Goal: Task Accomplishment & Management: Manage account settings

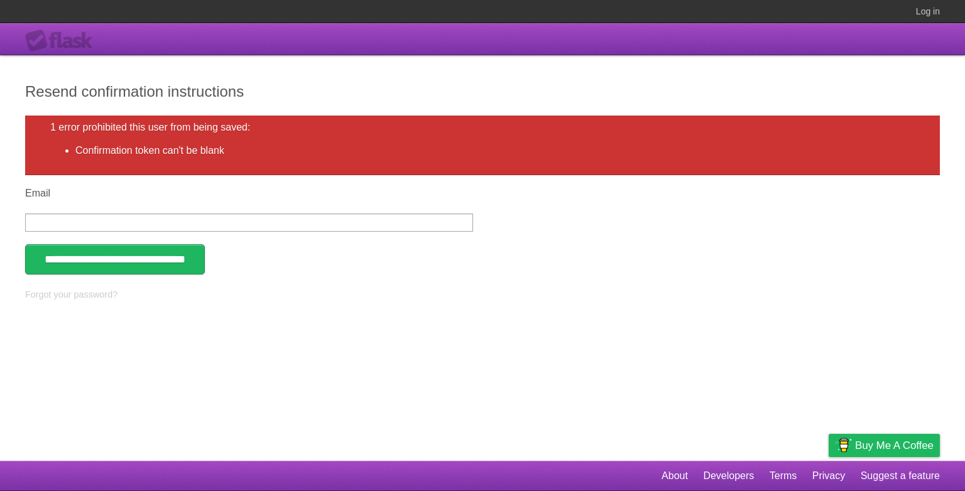
click at [52, 41] on div "Flask" at bounding box center [62, 41] width 75 height 23
click at [80, 39] on div "Flask" at bounding box center [62, 41] width 75 height 23
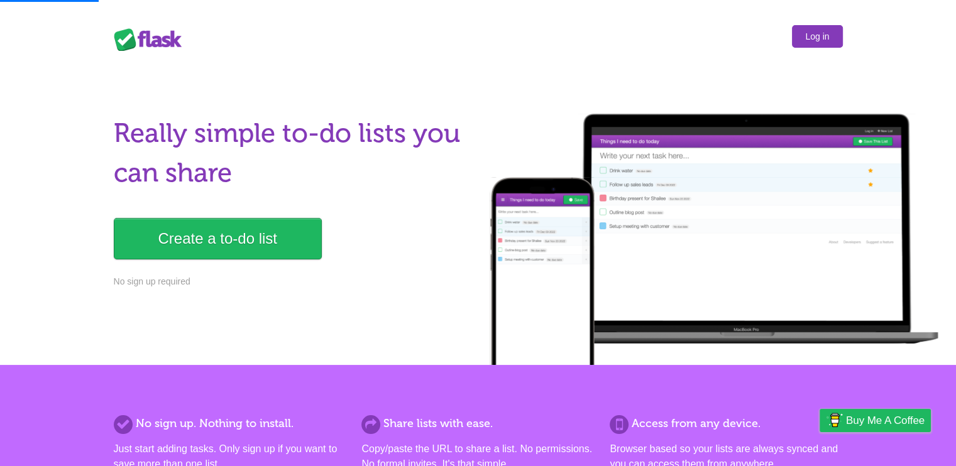
click at [820, 40] on link "Log in" at bounding box center [817, 36] width 50 height 23
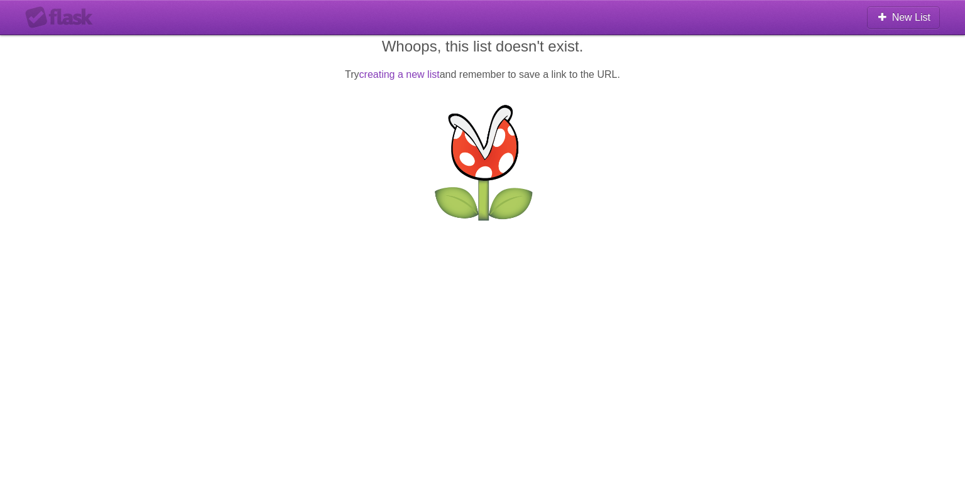
click at [60, 9] on div "Flask" at bounding box center [62, 17] width 75 height 23
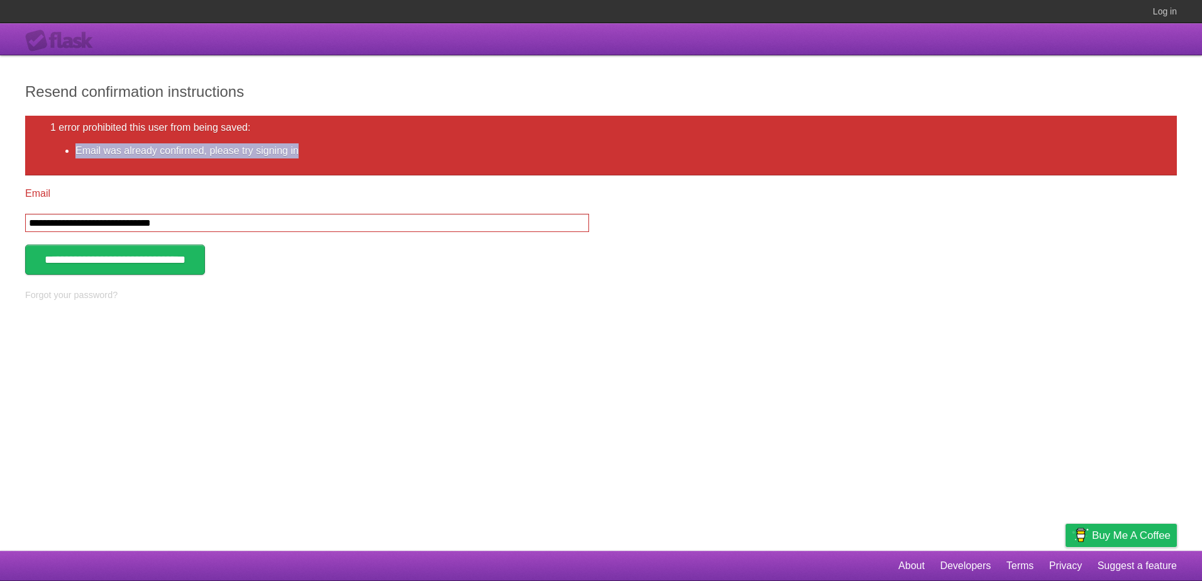
drag, startPoint x: 297, startPoint y: 148, endPoint x: 71, endPoint y: 148, distance: 225.6
click at [71, 148] on ul "Email was already confirmed, please try signing in" at bounding box center [600, 150] width 1101 height 15
click at [1163, 14] on link "Log in" at bounding box center [1164, 11] width 24 height 23
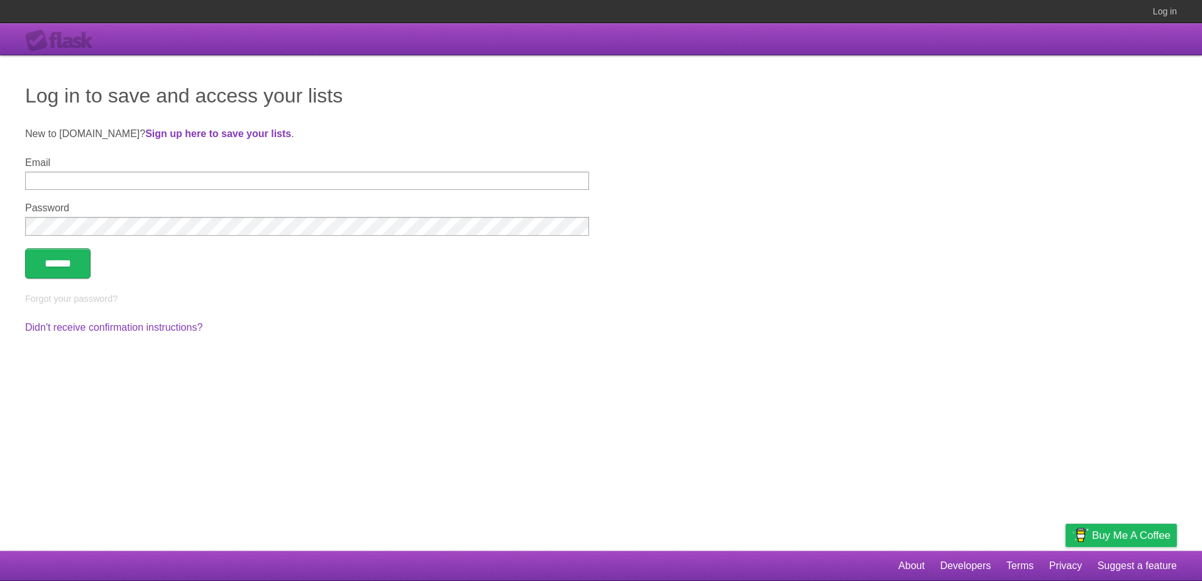
click at [215, 179] on input "Email" at bounding box center [307, 181] width 564 height 18
type input "**********"
click at [25, 248] on input "******" at bounding box center [57, 263] width 65 height 30
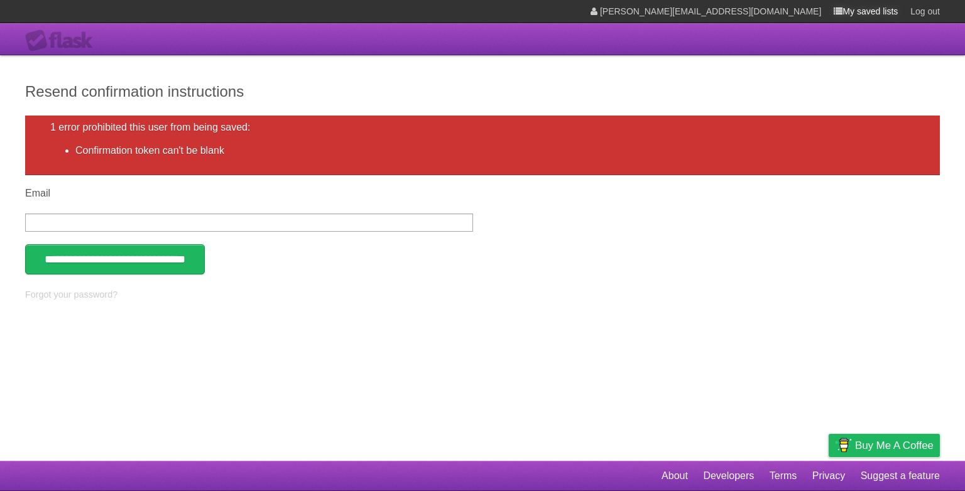
click at [879, 6] on link "My saved lists" at bounding box center [866, 11] width 64 height 23
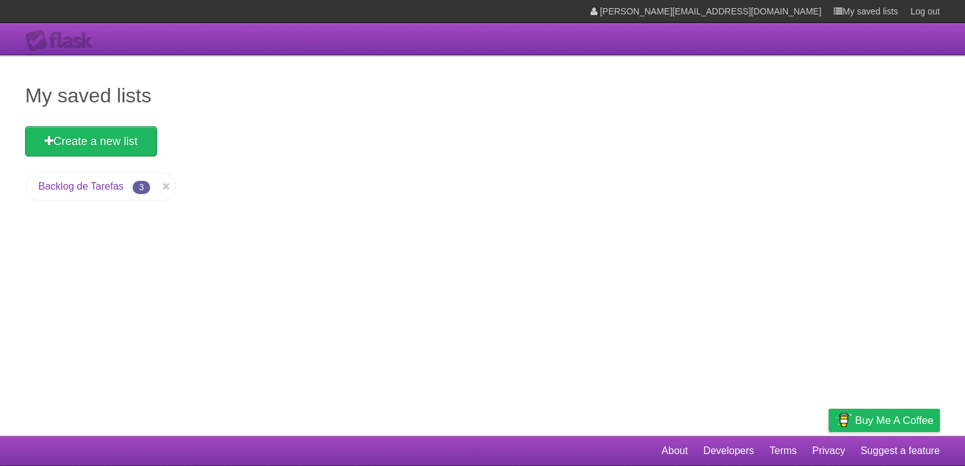
click at [68, 185] on link "Backlog de Tarefas" at bounding box center [80, 186] width 85 height 11
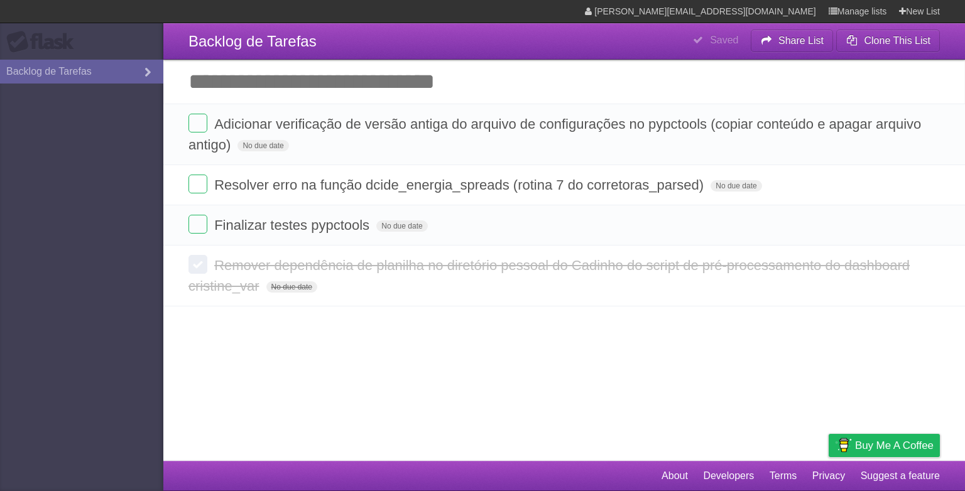
drag, startPoint x: 0, startPoint y: 0, endPoint x: 204, endPoint y: 127, distance: 239.9
click at [204, 127] on label at bounding box center [198, 123] width 19 height 19
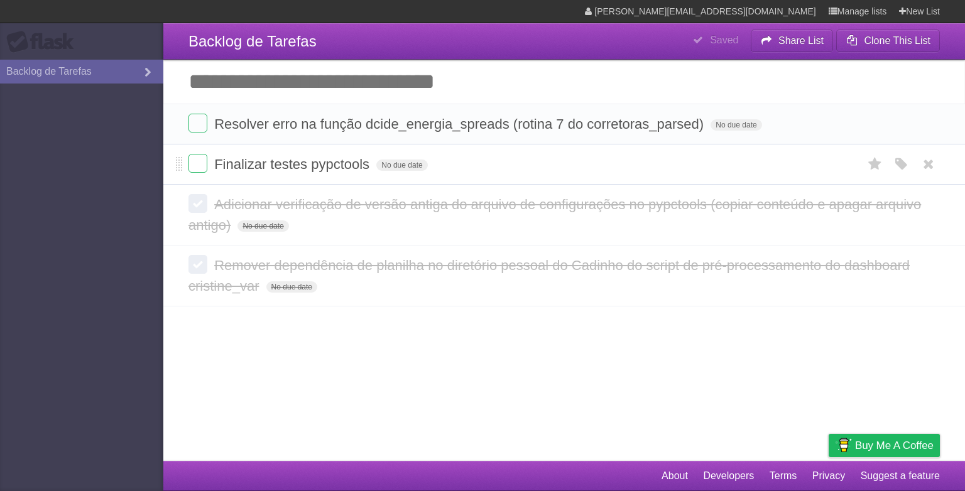
drag, startPoint x: 827, startPoint y: 168, endPoint x: 829, endPoint y: 147, distance: 20.9
click at [829, 147] on li "Finalizar testes pypctools No due date White Red Blue Green Purple Orange" at bounding box center [564, 164] width 802 height 41
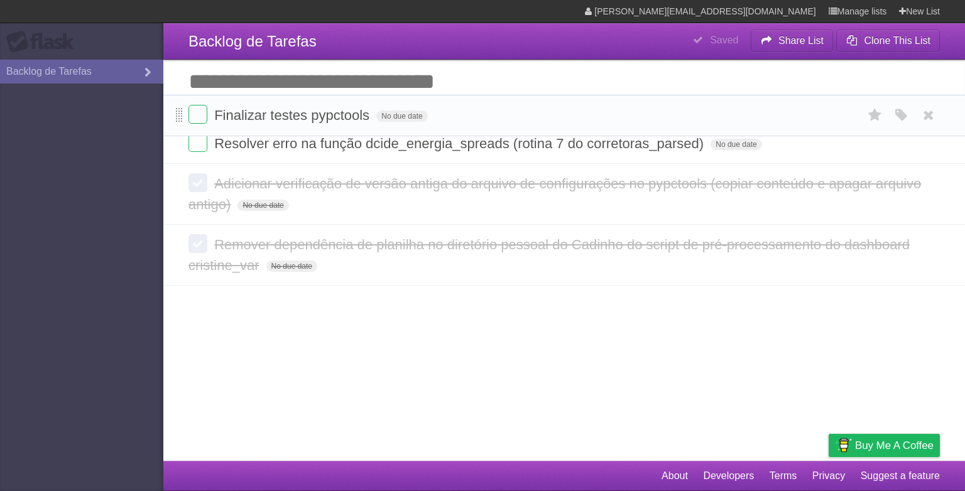
drag, startPoint x: 178, startPoint y: 163, endPoint x: 182, endPoint y: 113, distance: 49.8
